Goal: Find contact information: Find contact information

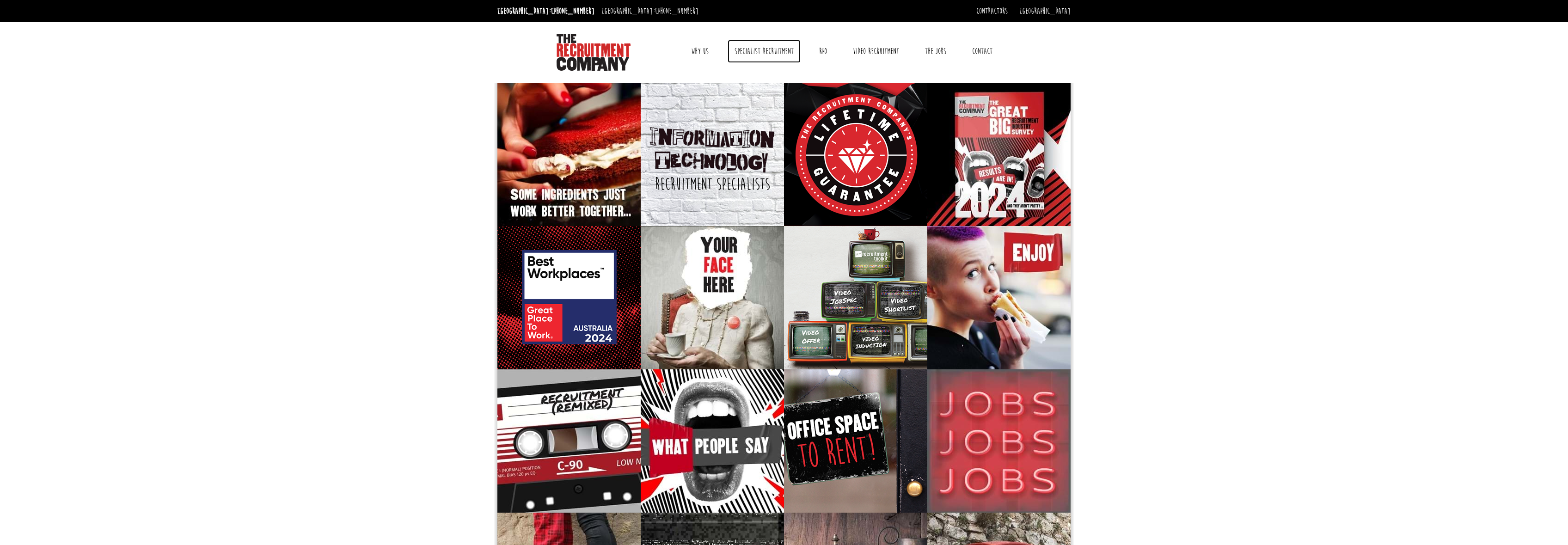
click at [755, 49] on link "Specialist Recruitment" at bounding box center [764, 51] width 73 height 23
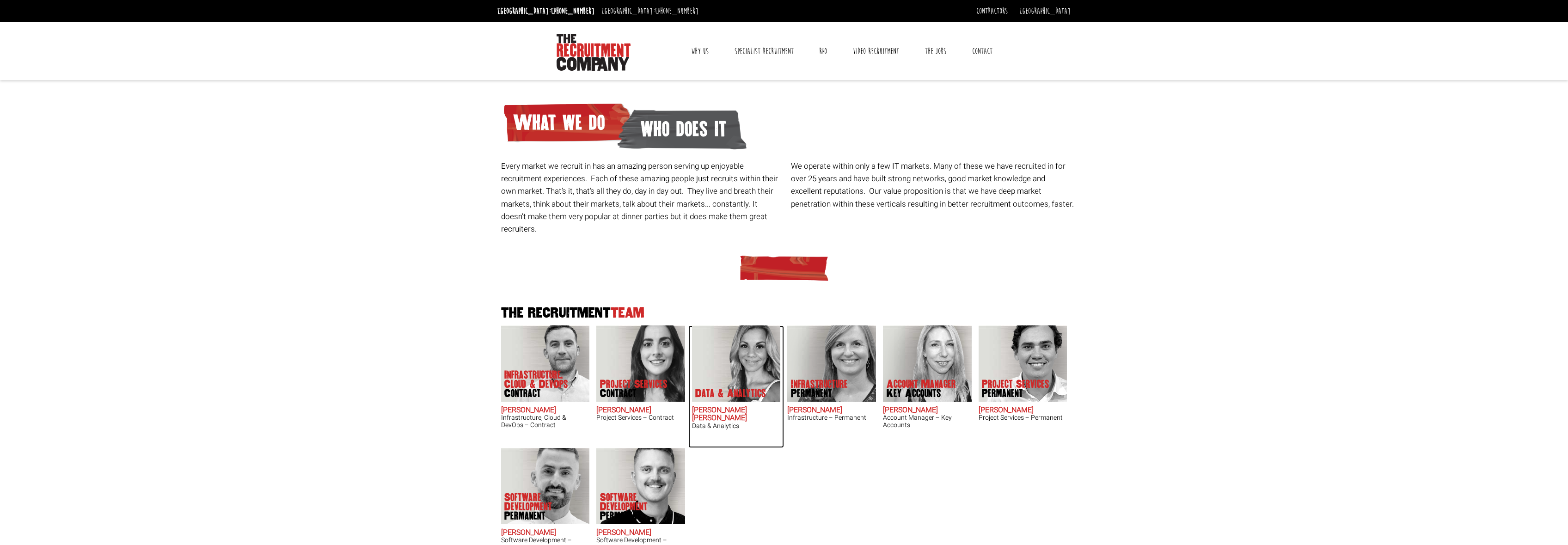
click at [733, 345] on img at bounding box center [736, 363] width 89 height 76
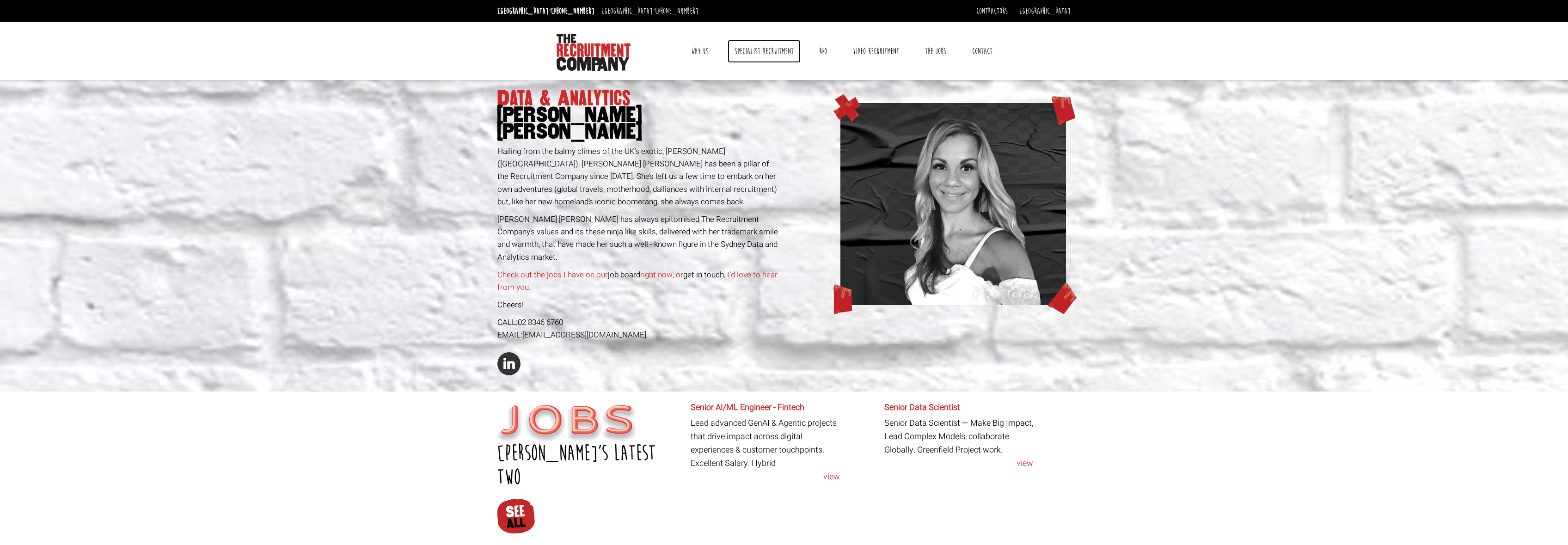
click at [761, 53] on link "Specialist Recruitment" at bounding box center [764, 51] width 73 height 23
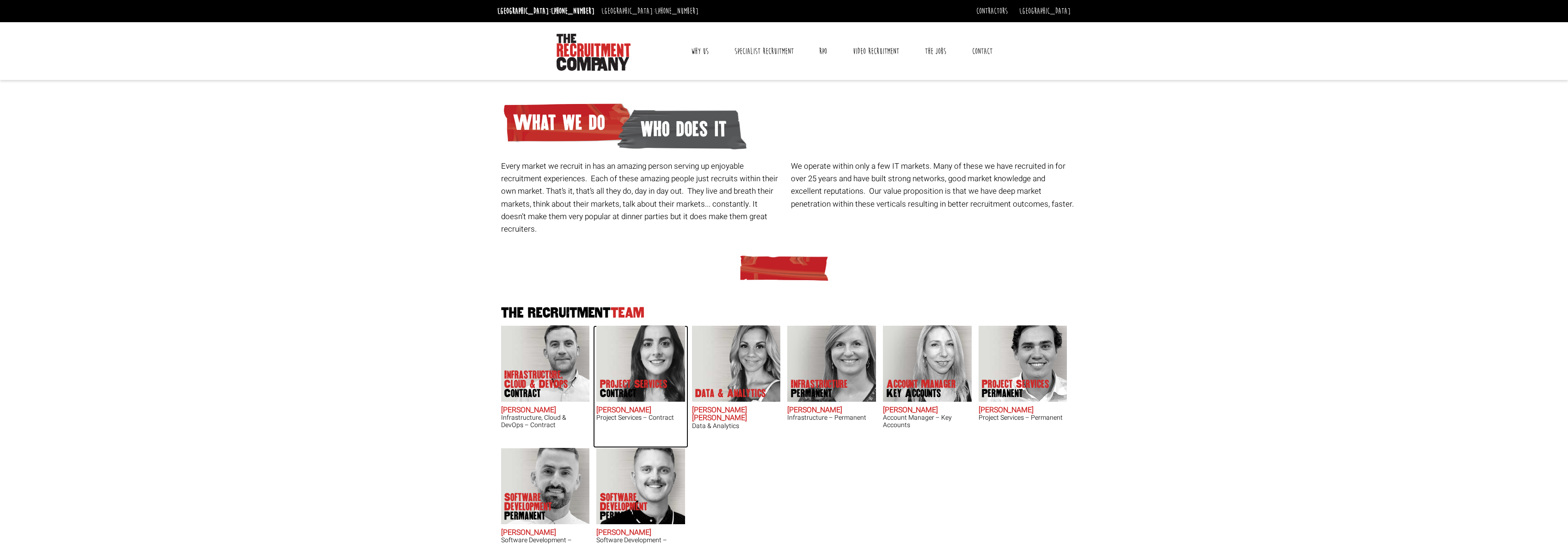
click at [625, 354] on img at bounding box center [640, 363] width 89 height 76
click at [547, 459] on img at bounding box center [544, 485] width 89 height 76
